Goal: Task Accomplishment & Management: Use online tool/utility

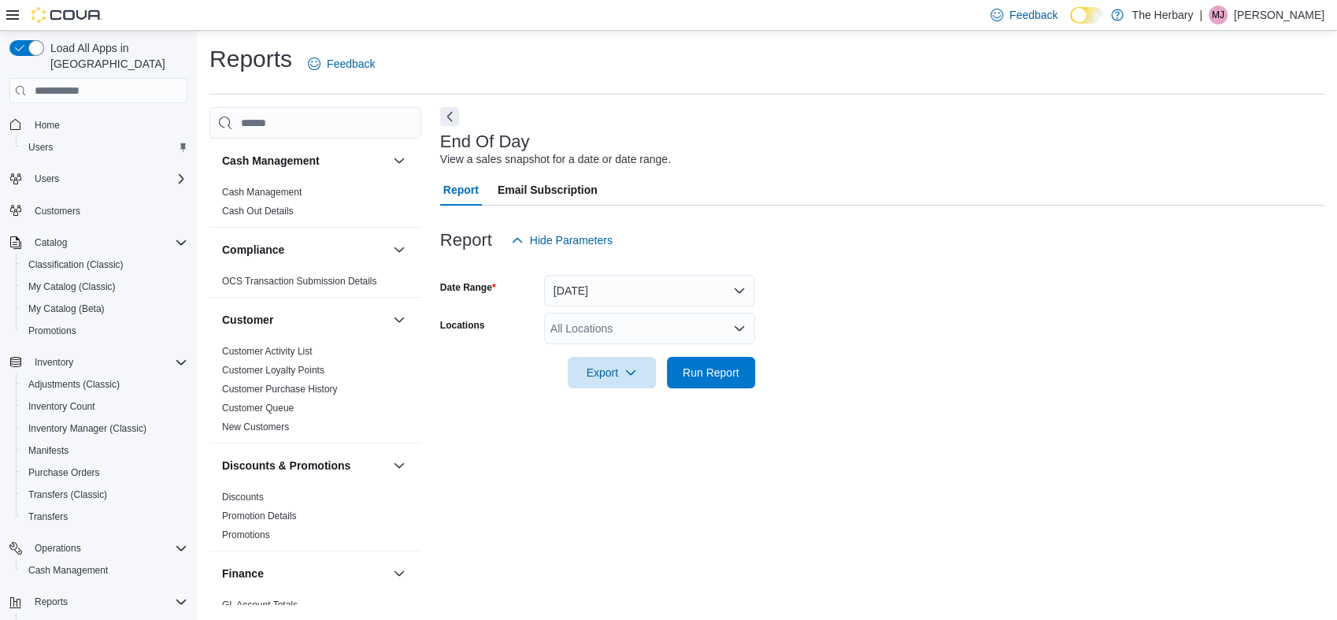
click at [636, 328] on div "All Locations" at bounding box center [649, 328] width 211 height 31
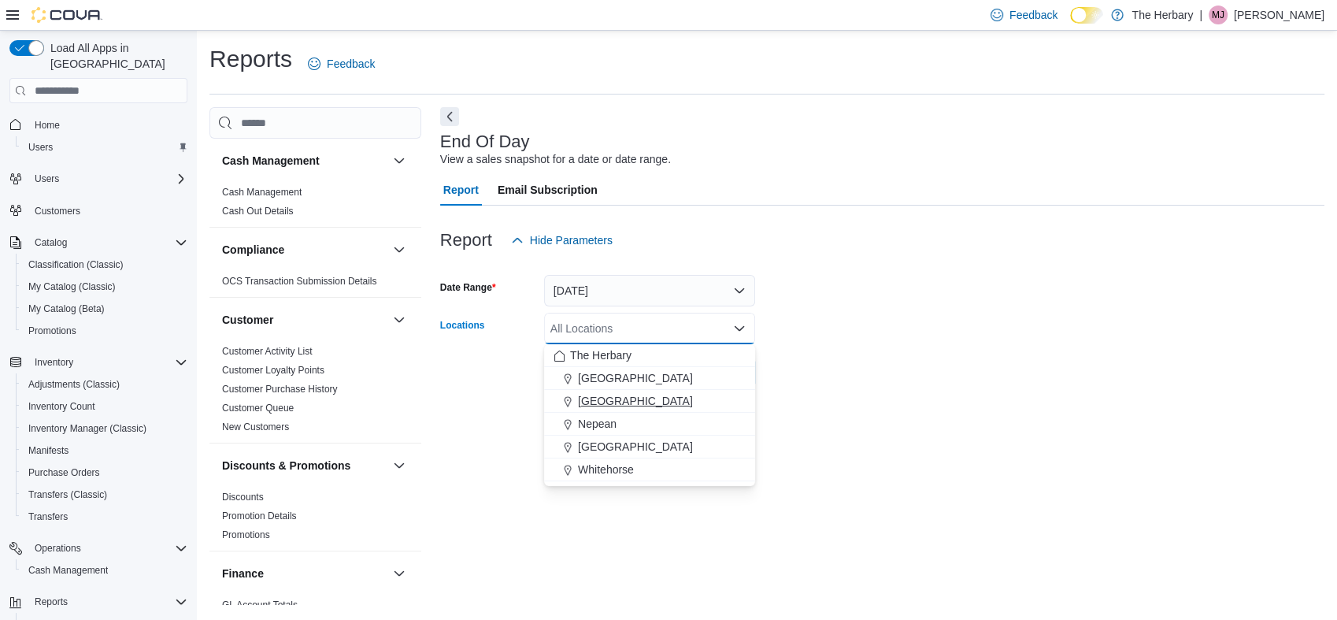
click at [633, 398] on div "[GEOGRAPHIC_DATA]" at bounding box center [650, 401] width 192 height 16
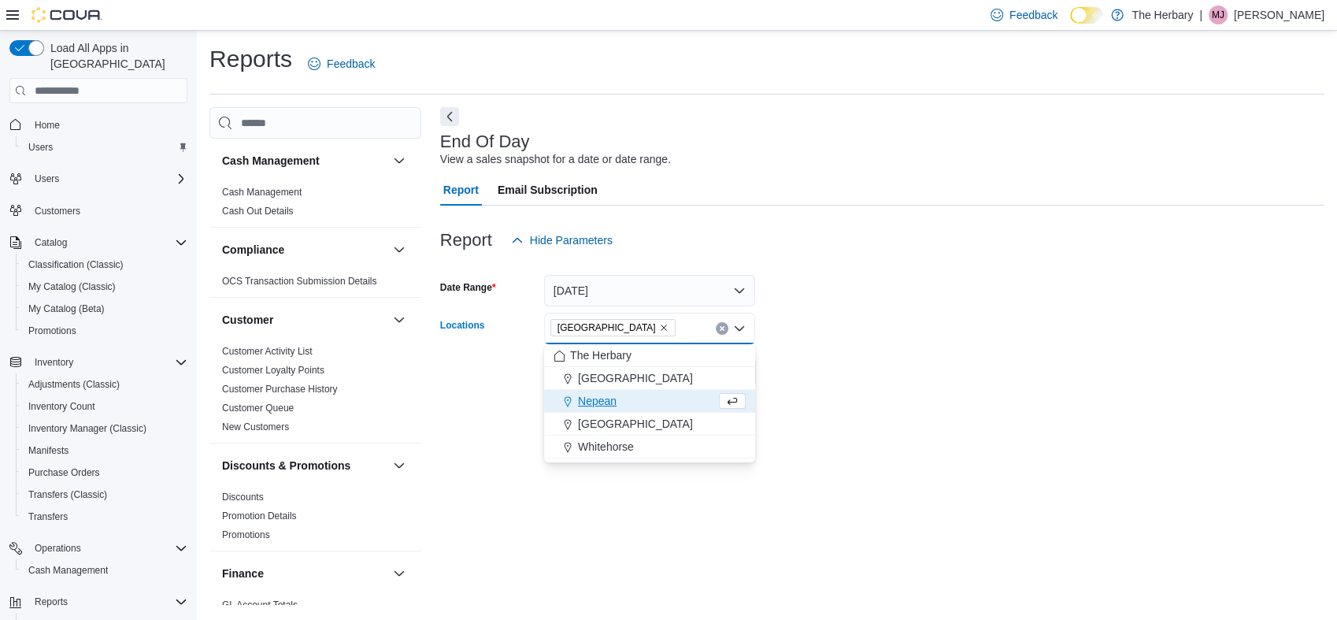
click at [868, 339] on form "Date Range [DATE] Locations [GEOGRAPHIC_DATA] Combo box. Selected. [GEOGRAPHIC_…" at bounding box center [882, 322] width 884 height 132
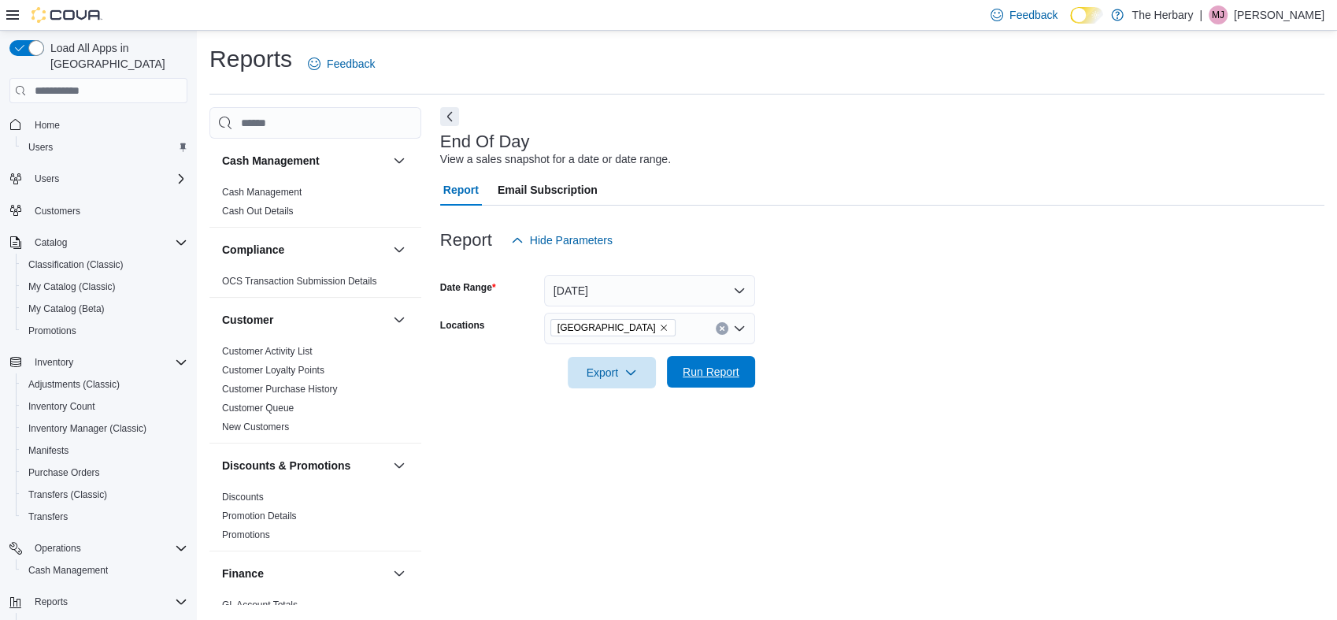
click at [719, 376] on span "Run Report" at bounding box center [711, 372] width 57 height 16
